Goal: Transaction & Acquisition: Purchase product/service

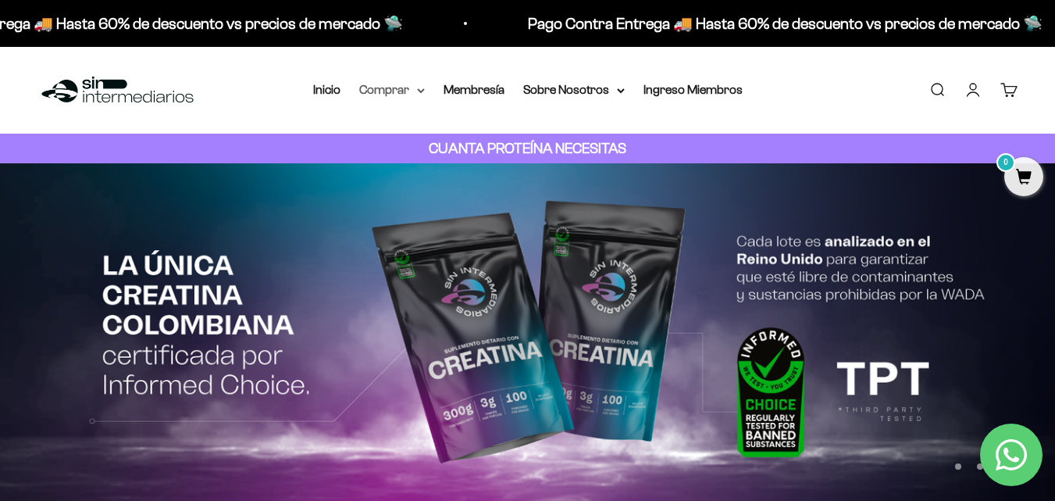
click at [410, 87] on summary "Comprar" at bounding box center [392, 90] width 66 height 20
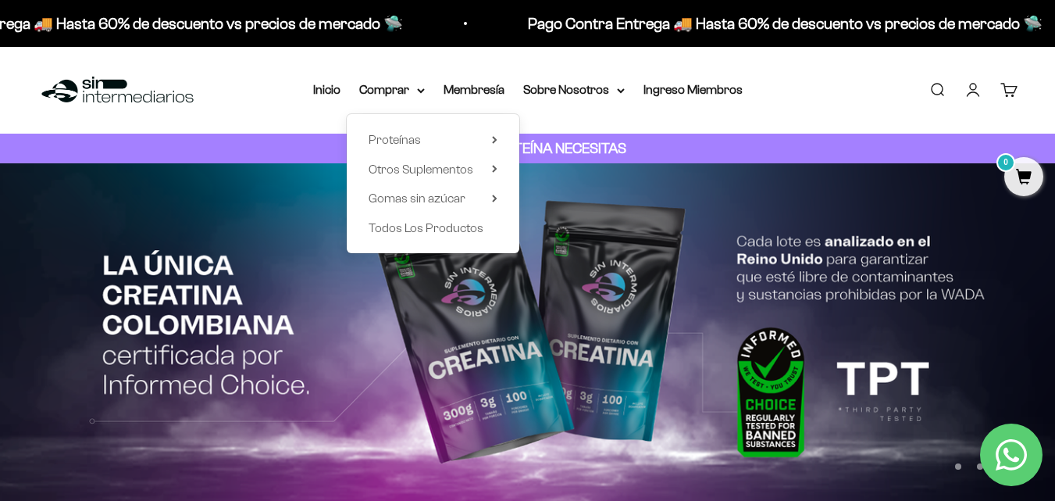
click at [498, 169] on div "Proteínas Ver Todos Whey Iso Vegan Shaker" at bounding box center [433, 183] width 173 height 139
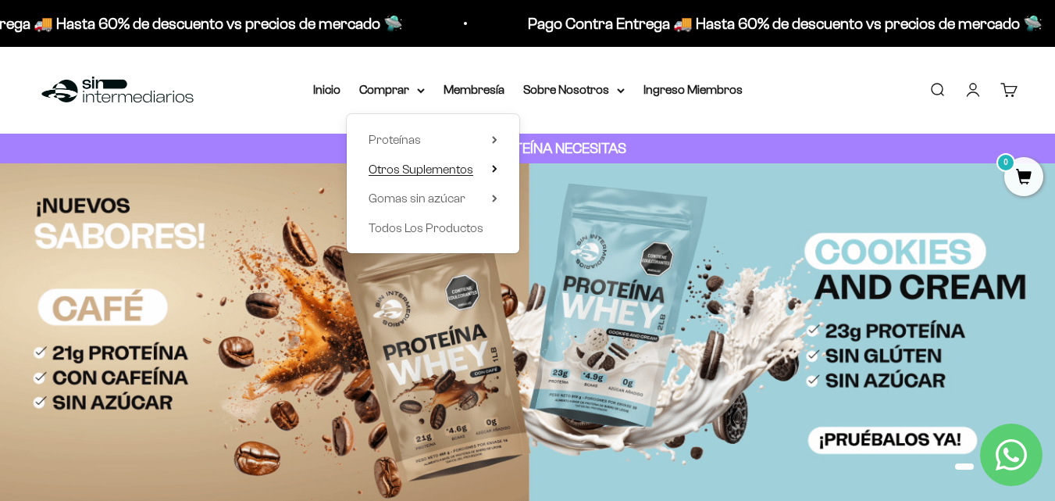
click at [493, 167] on icon at bounding box center [494, 169] width 5 height 8
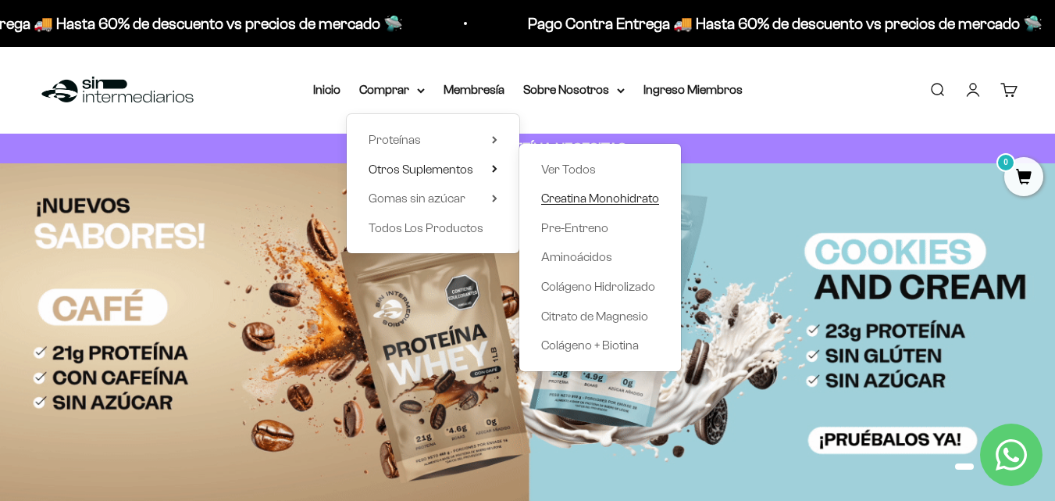
click at [560, 199] on span "Creatina Monohidrato" at bounding box center [600, 197] width 118 height 13
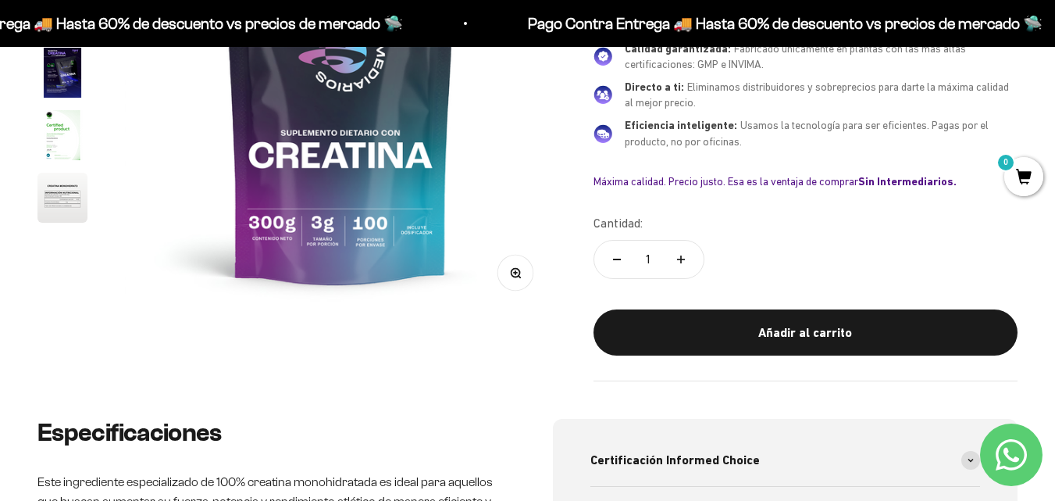
scroll to position [156, 0]
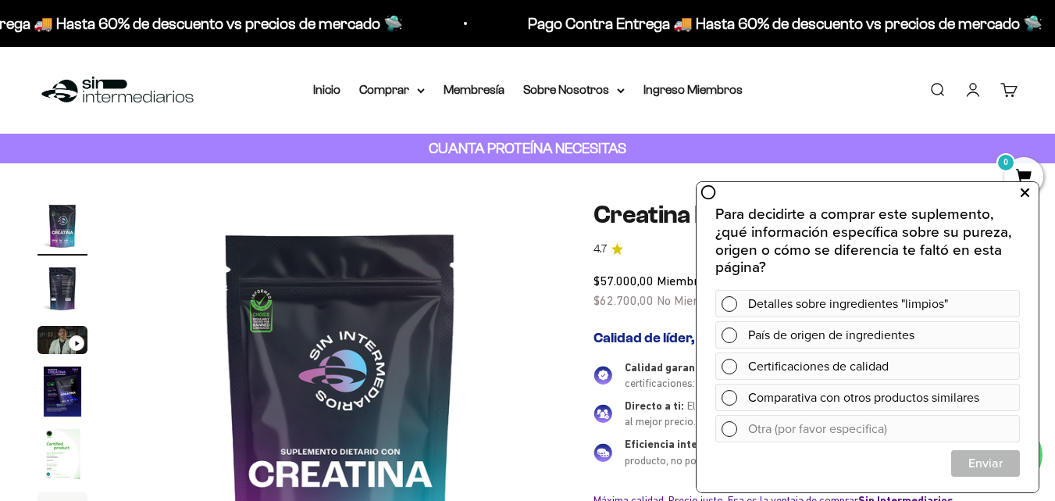
click at [1023, 192] on icon at bounding box center [1025, 193] width 9 height 20
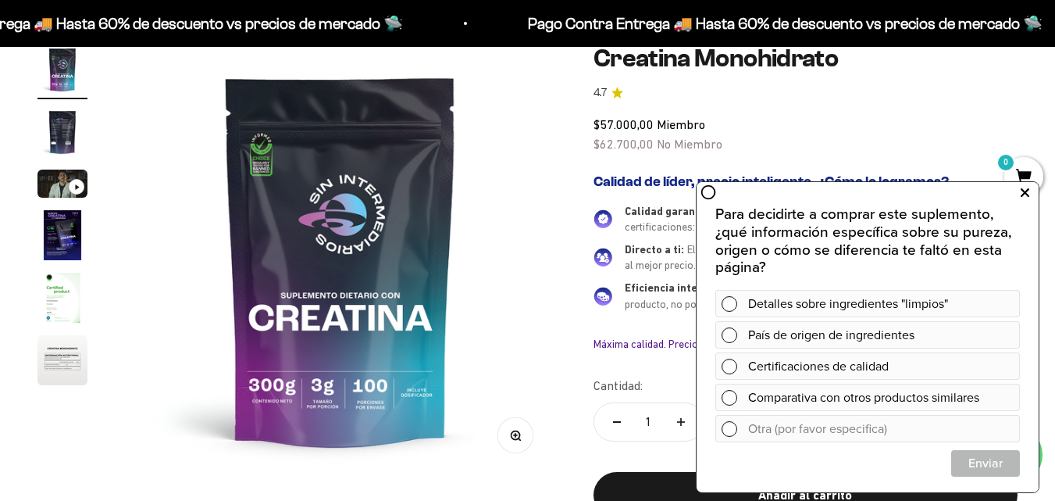
click at [1023, 189] on icon at bounding box center [1025, 193] width 9 height 20
